Goal: Find contact information: Find contact information

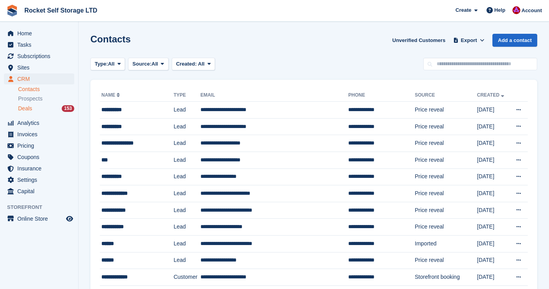
click at [31, 111] on span "Deals" at bounding box center [25, 108] width 14 height 7
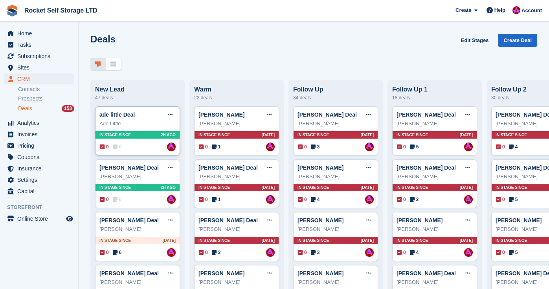
click at [142, 114] on div "ade little Deal Edit deal Mark as won Mark as lost Delete deal" at bounding box center [137, 115] width 76 height 12
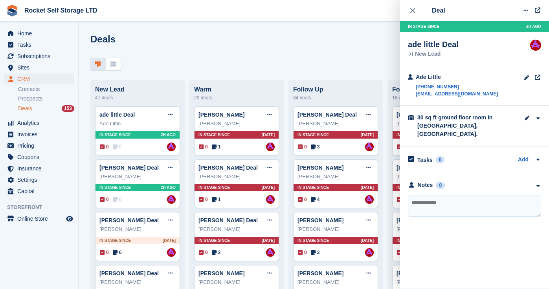
click at [459, 198] on textarea at bounding box center [474, 206] width 133 height 21
type textarea "**"
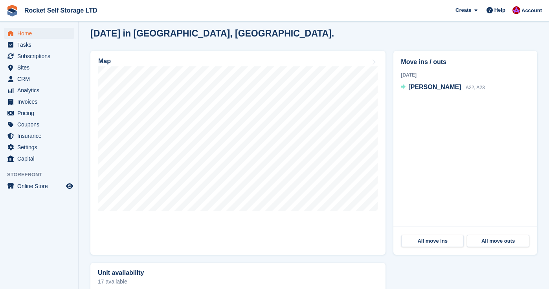
scroll to position [205, 0]
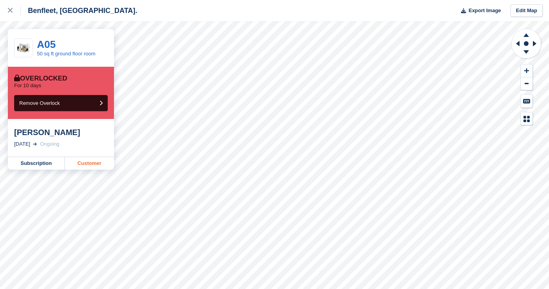
click at [93, 162] on link "Customer" at bounding box center [89, 163] width 49 height 13
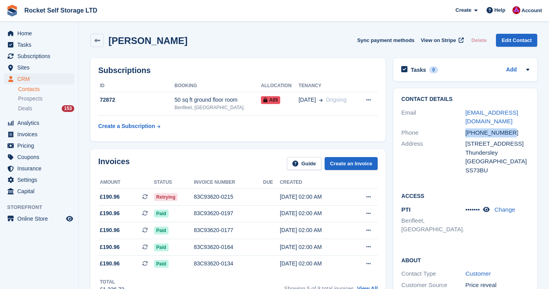
drag, startPoint x: 467, startPoint y: 134, endPoint x: 518, endPoint y: 132, distance: 51.5
click at [519, 133] on div "+447485500708" at bounding box center [497, 132] width 64 height 9
copy div "+447485500708"
click at [29, 31] on span "Home" at bounding box center [40, 33] width 47 height 11
